Goal: Obtain resource: Obtain resource

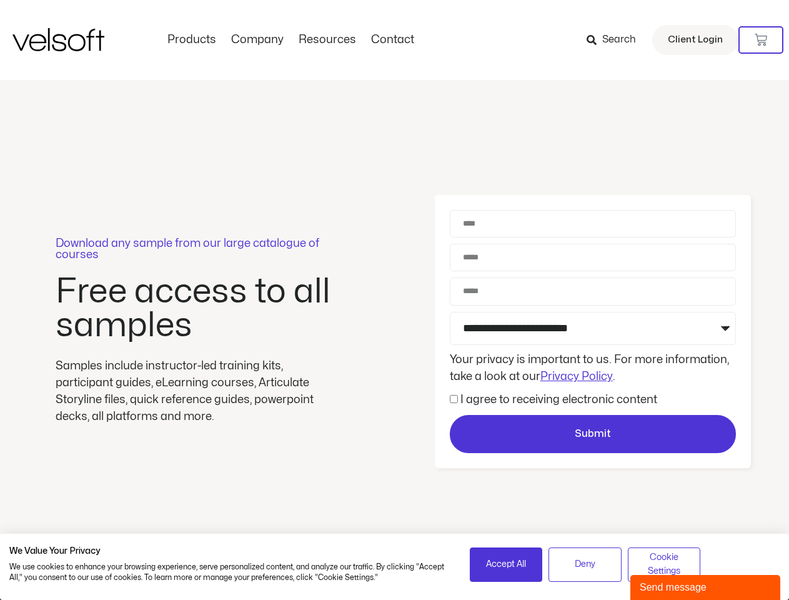
click at [394, 300] on div "Download any sample from our large catalogue of courses Free access to all samp…" at bounding box center [394, 331] width 789 height 503
click at [761, 40] on icon at bounding box center [761, 40] width 12 height 12
click at [506, 564] on span "Accept All" at bounding box center [506, 564] width 40 height 14
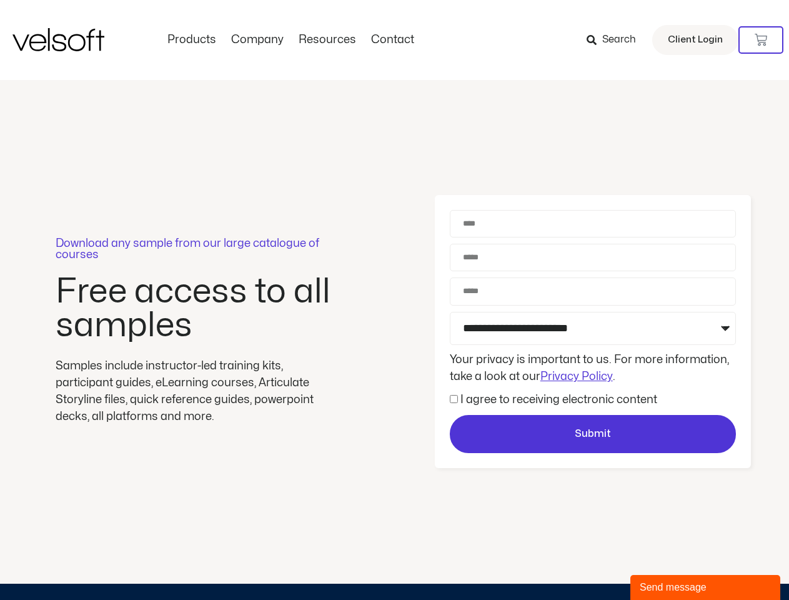
click at [585, 564] on div "Download any sample from our large catalogue of courses Free access to all samp…" at bounding box center [394, 331] width 789 height 503
click at [664, 564] on div "Download any sample from our large catalogue of courses Free access to all samp…" at bounding box center [394, 331] width 789 height 503
click at [705, 587] on div "Send message" at bounding box center [705, 587] width 131 height 15
